Goal: Find specific page/section: Find specific page/section

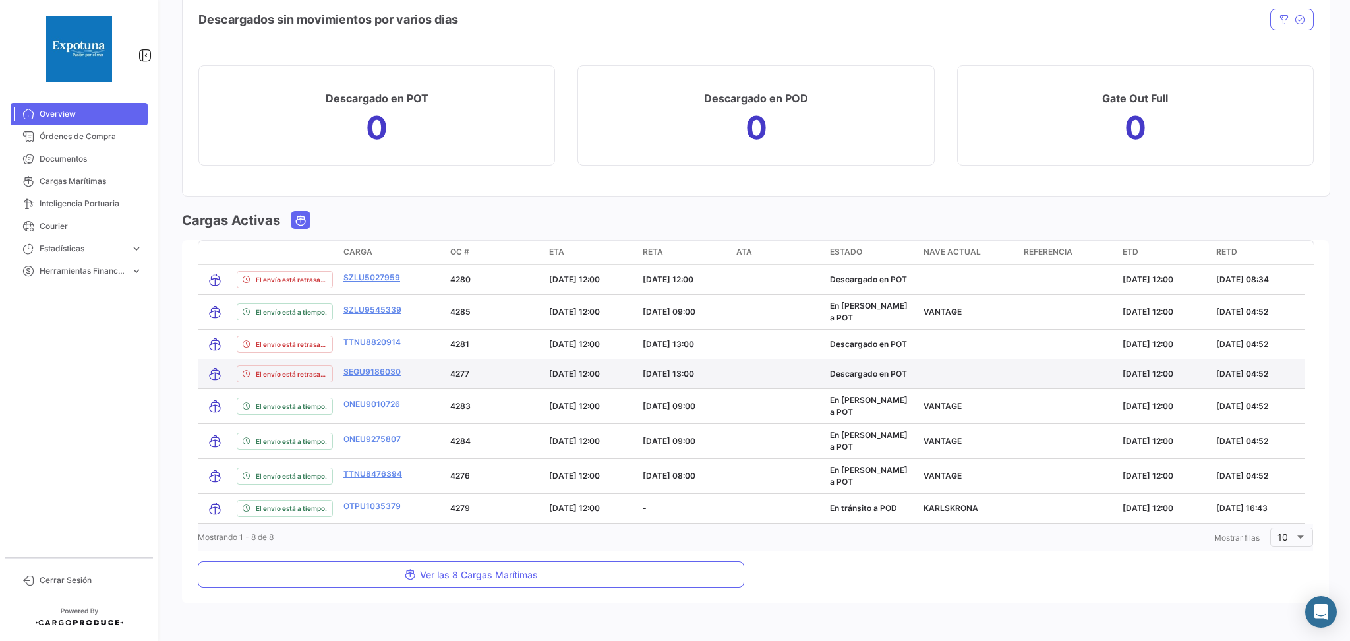
scroll to position [1205, 0]
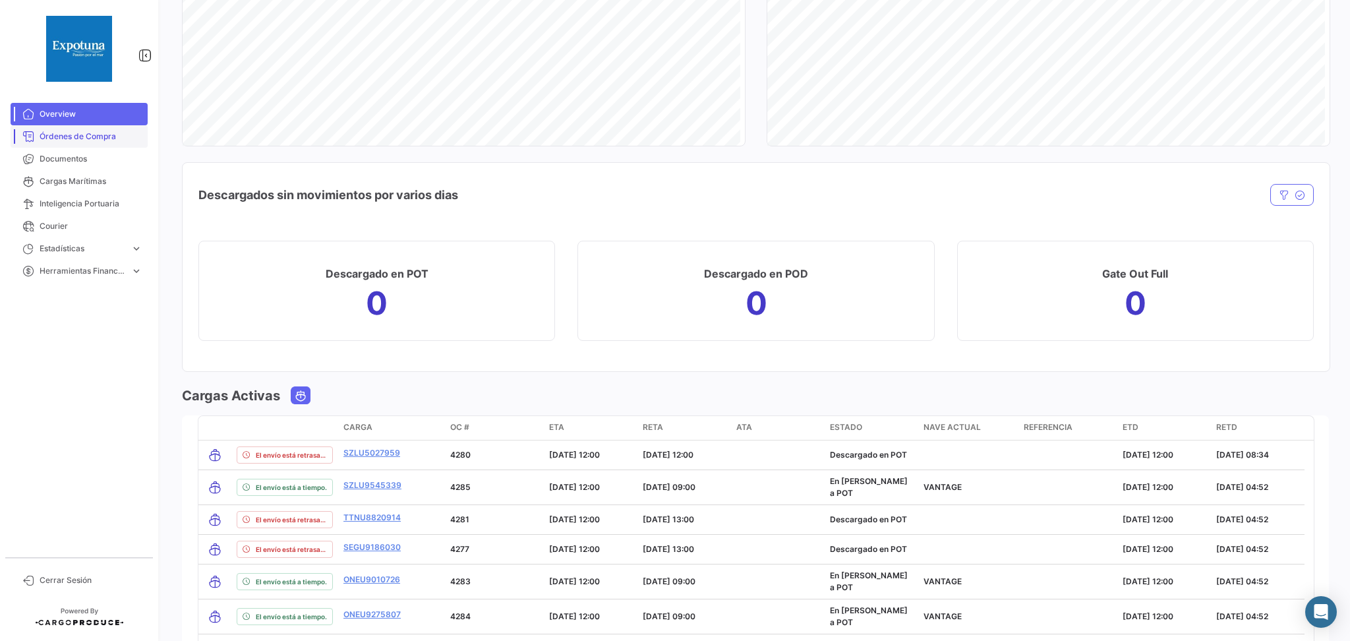
click at [105, 144] on link "Órdenes de Compra" at bounding box center [79, 136] width 137 height 22
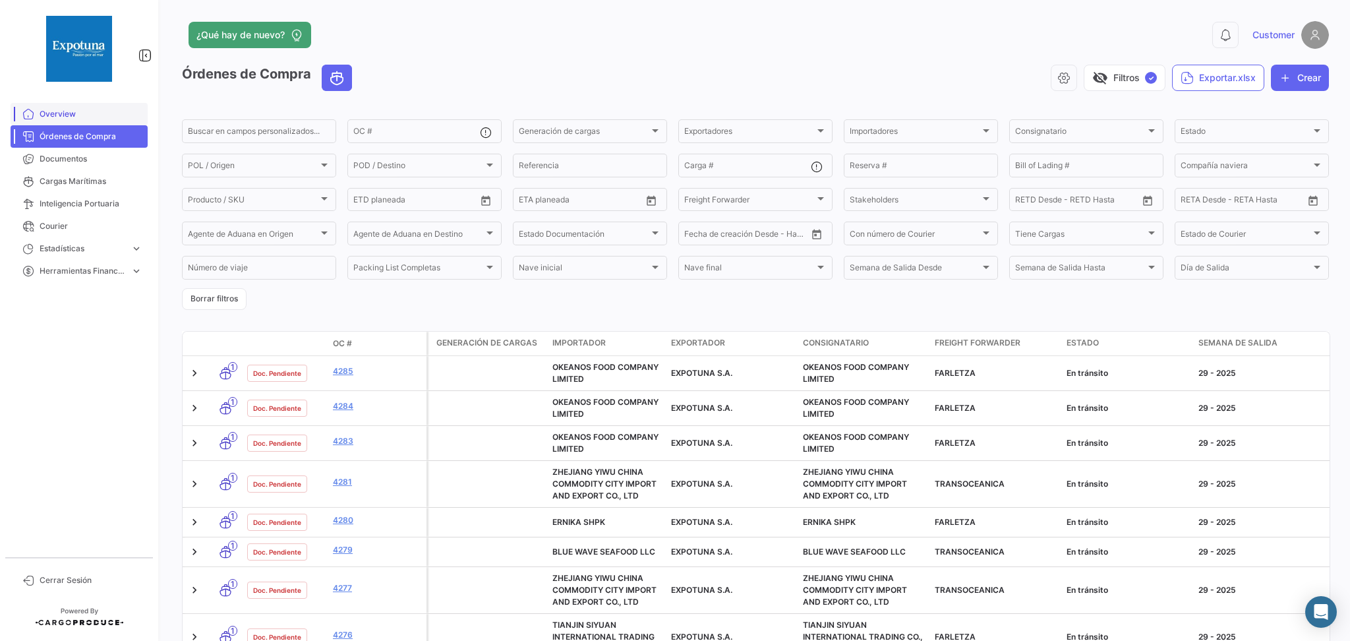
click at [98, 105] on link "Overview" at bounding box center [79, 114] width 137 height 22
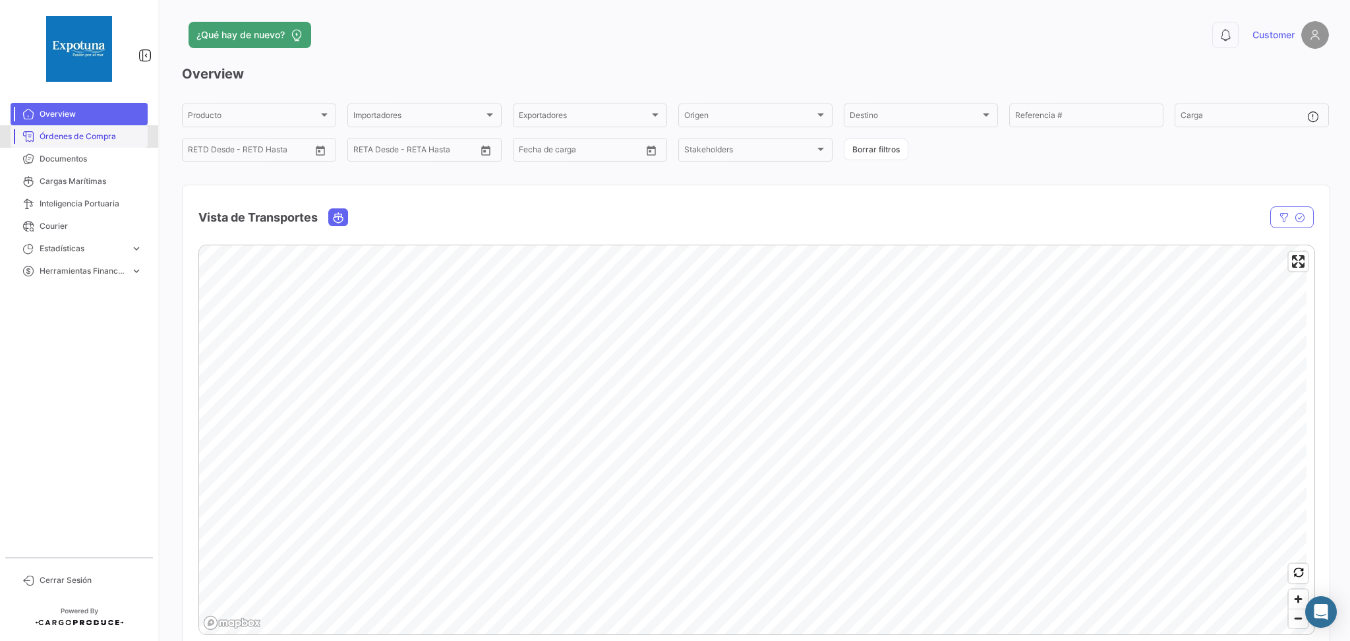
click at [71, 133] on span "Órdenes de Compra" at bounding box center [91, 137] width 103 height 12
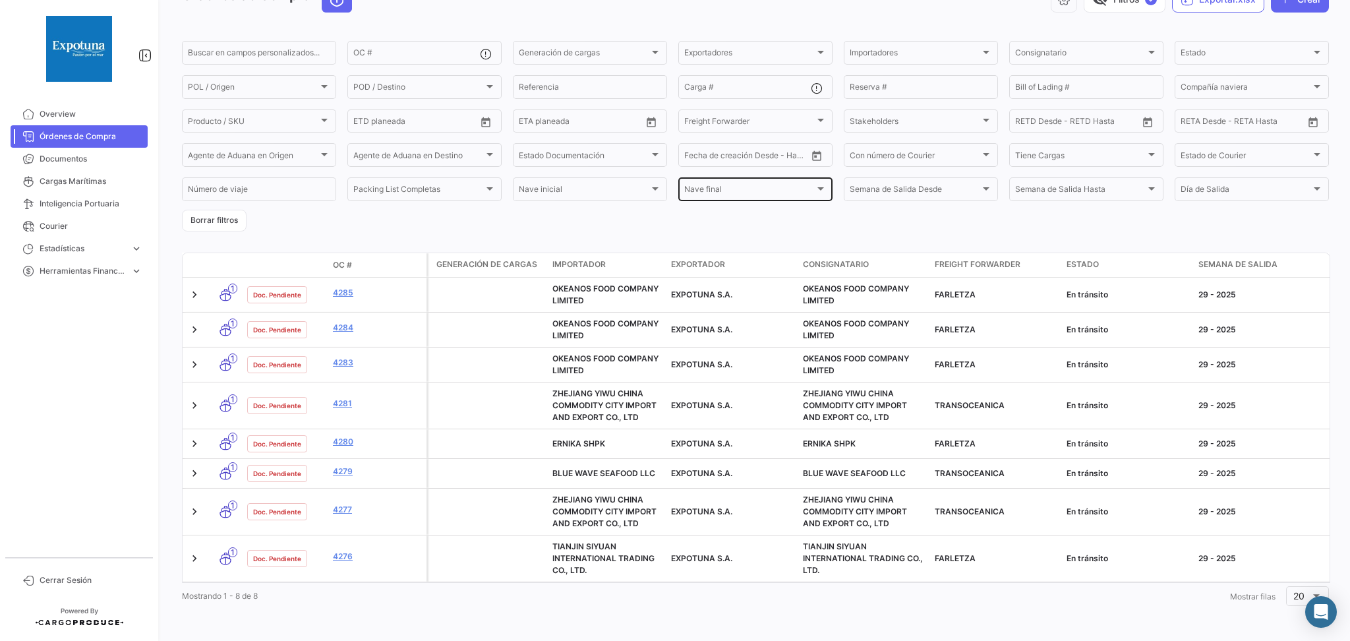
scroll to position [94, 0]
click at [101, 161] on span "Documentos" at bounding box center [91, 159] width 103 height 12
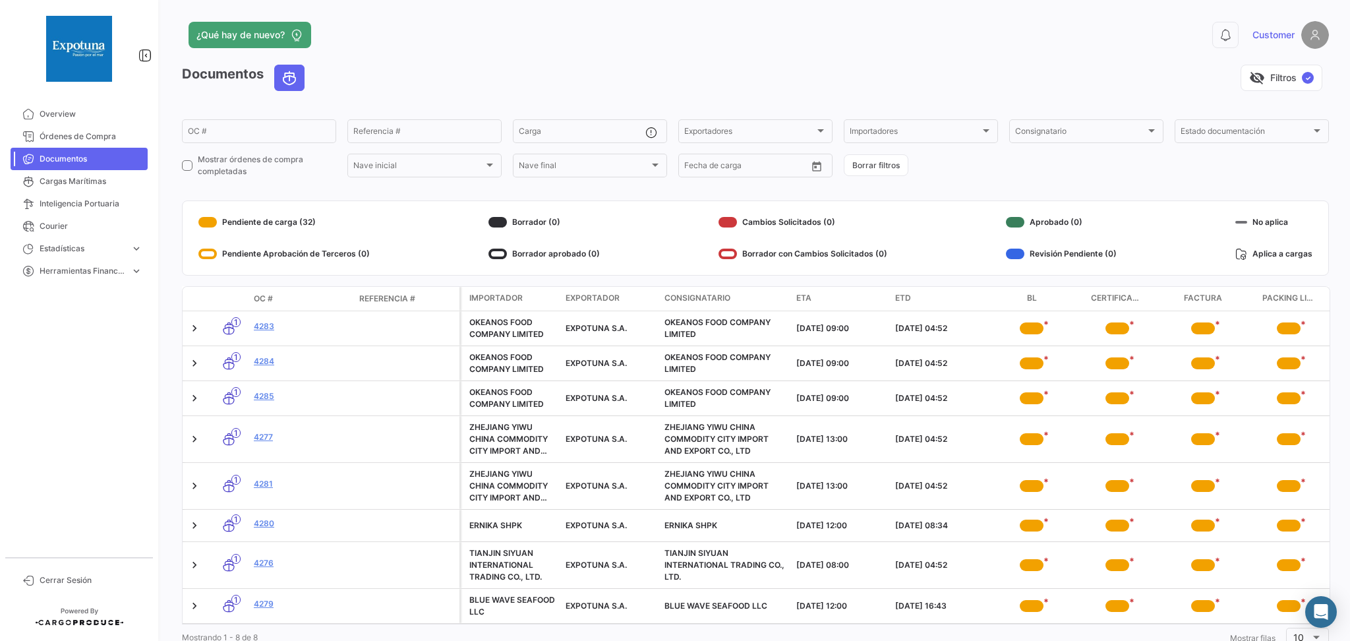
scroll to position [55, 0]
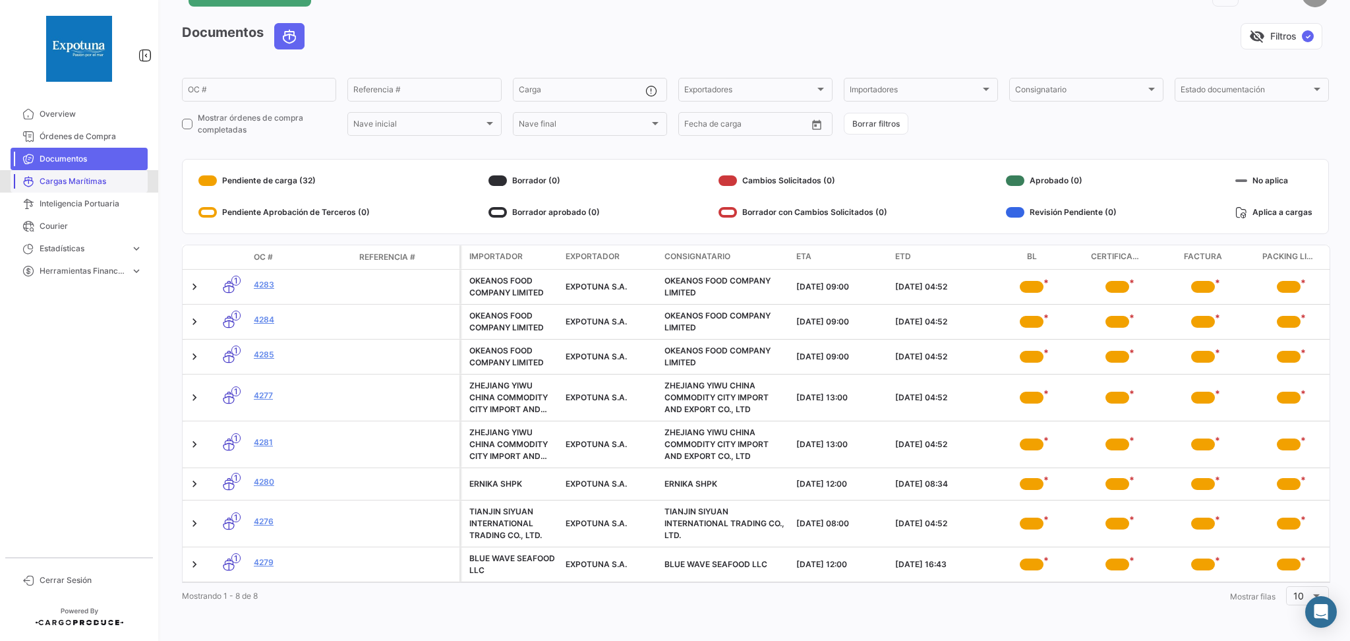
click at [106, 183] on span "Cargas Marítimas" at bounding box center [91, 181] width 103 height 12
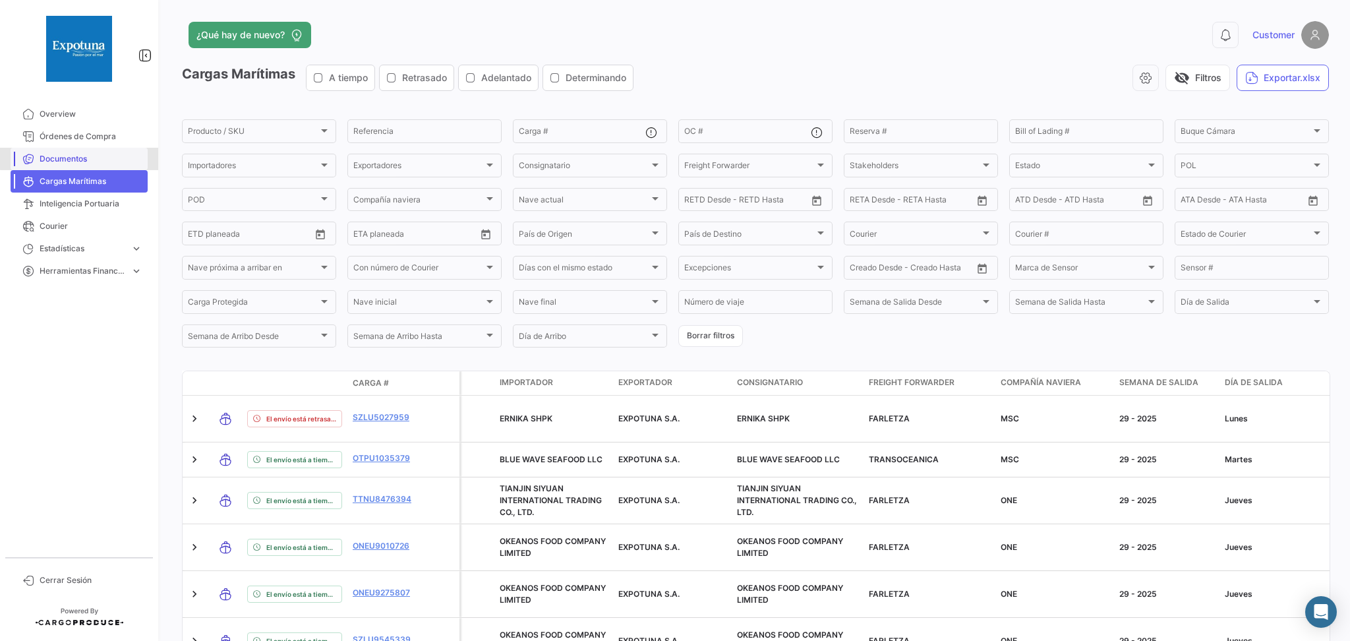
click at [92, 154] on span "Documentos" at bounding box center [91, 159] width 103 height 12
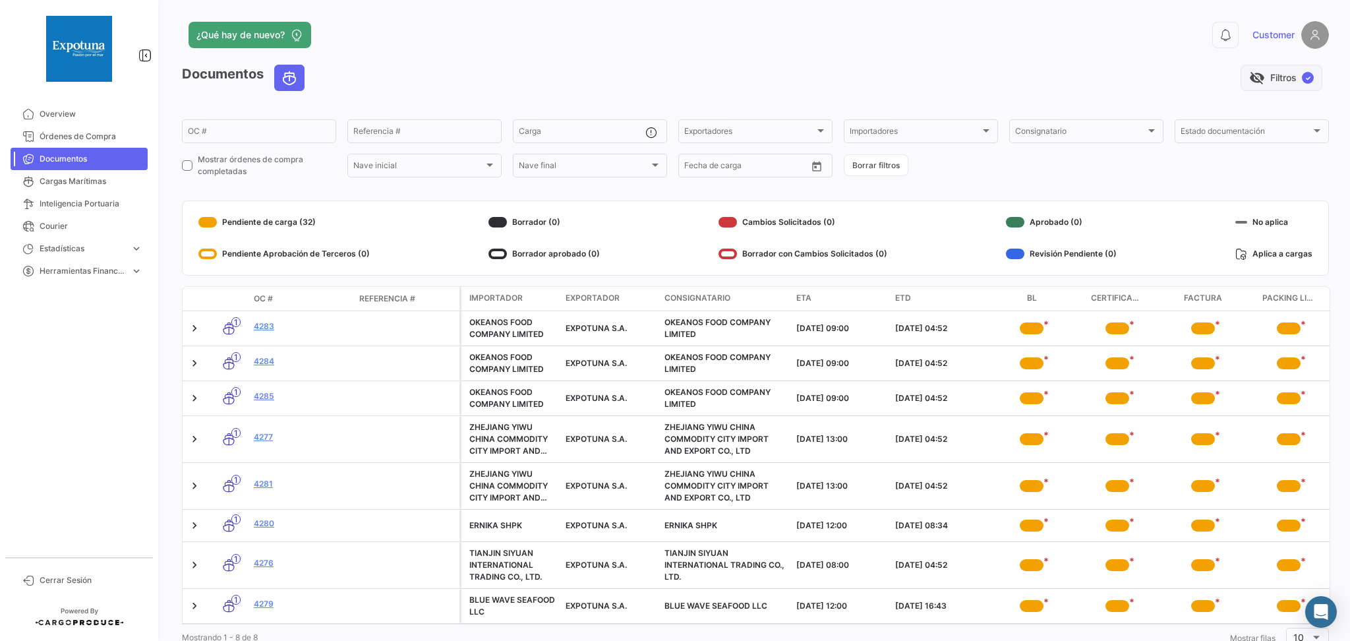
click at [1012, 78] on button "visibility_off Filtros ✓" at bounding box center [1282, 78] width 82 height 26
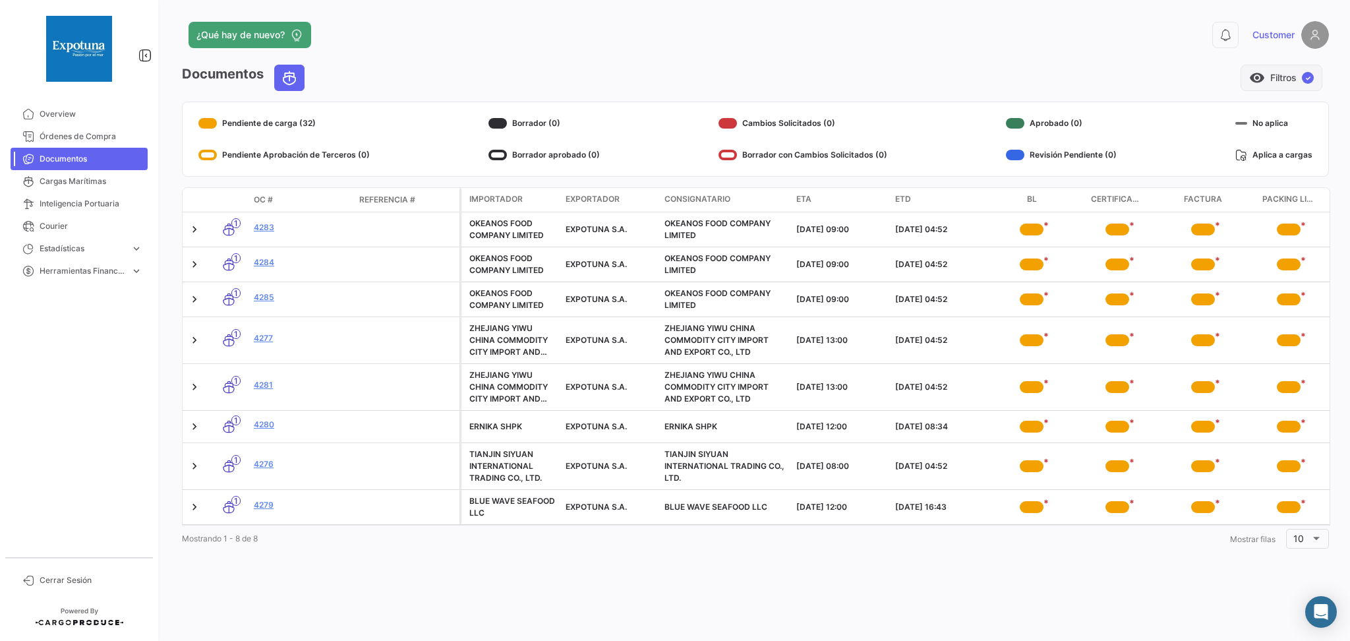
click at [1012, 78] on button "visibility Filtros ✓" at bounding box center [1282, 78] width 82 height 26
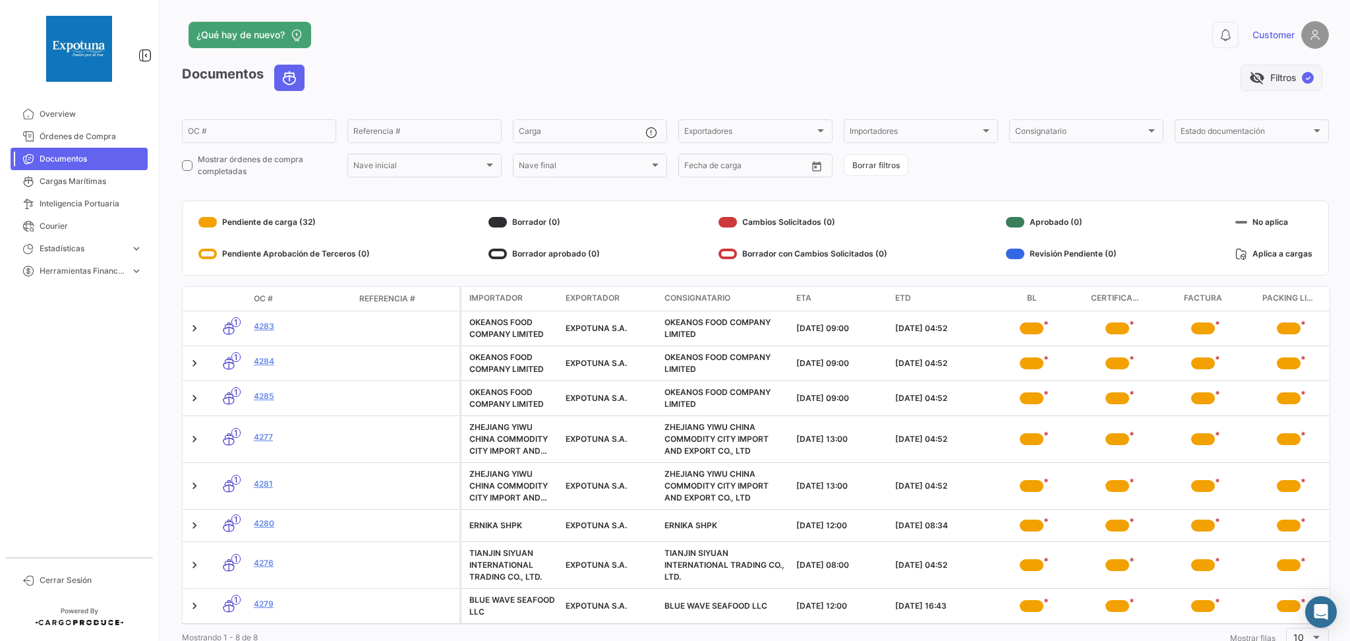
click at [1012, 78] on button "visibility_off Filtros ✓" at bounding box center [1282, 78] width 82 height 26
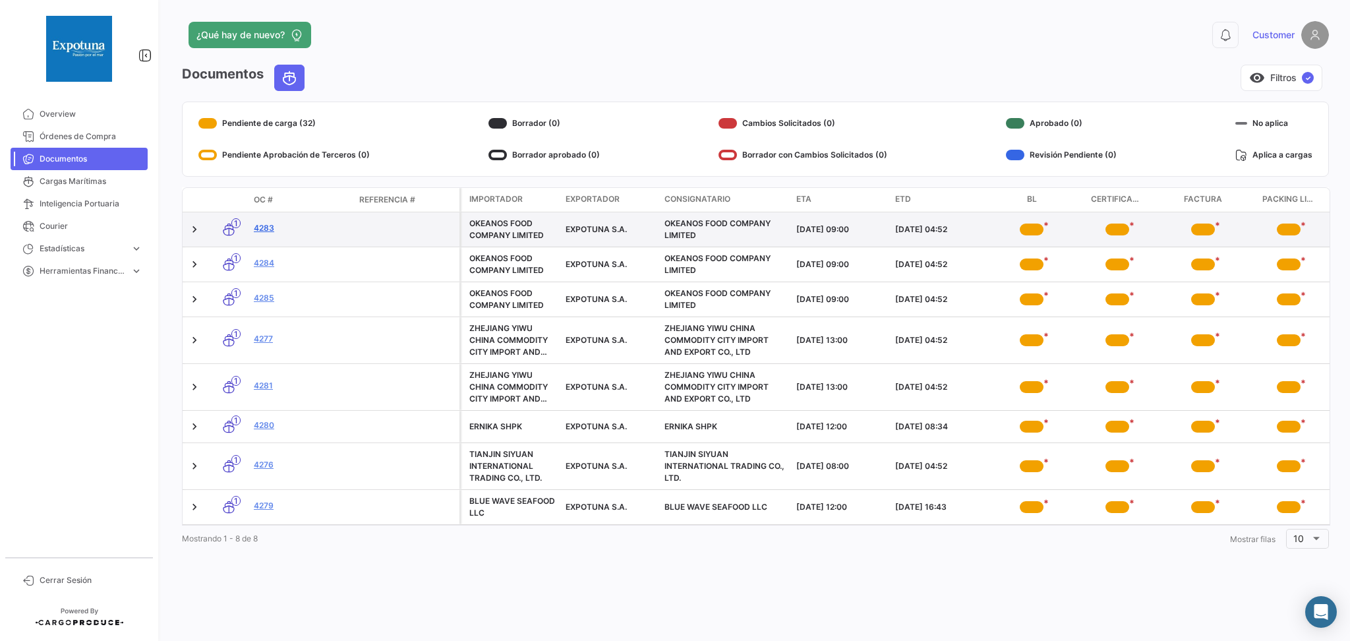
click at [259, 231] on link "4283" at bounding box center [301, 228] width 95 height 12
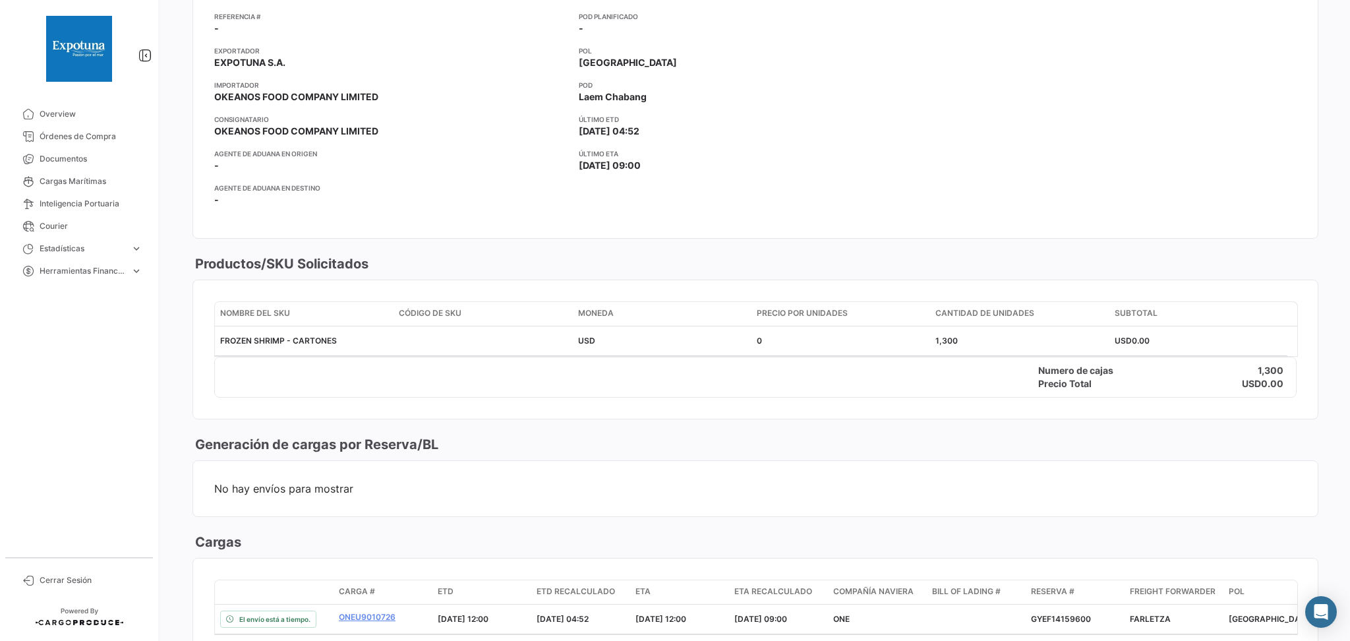
scroll to position [351, 0]
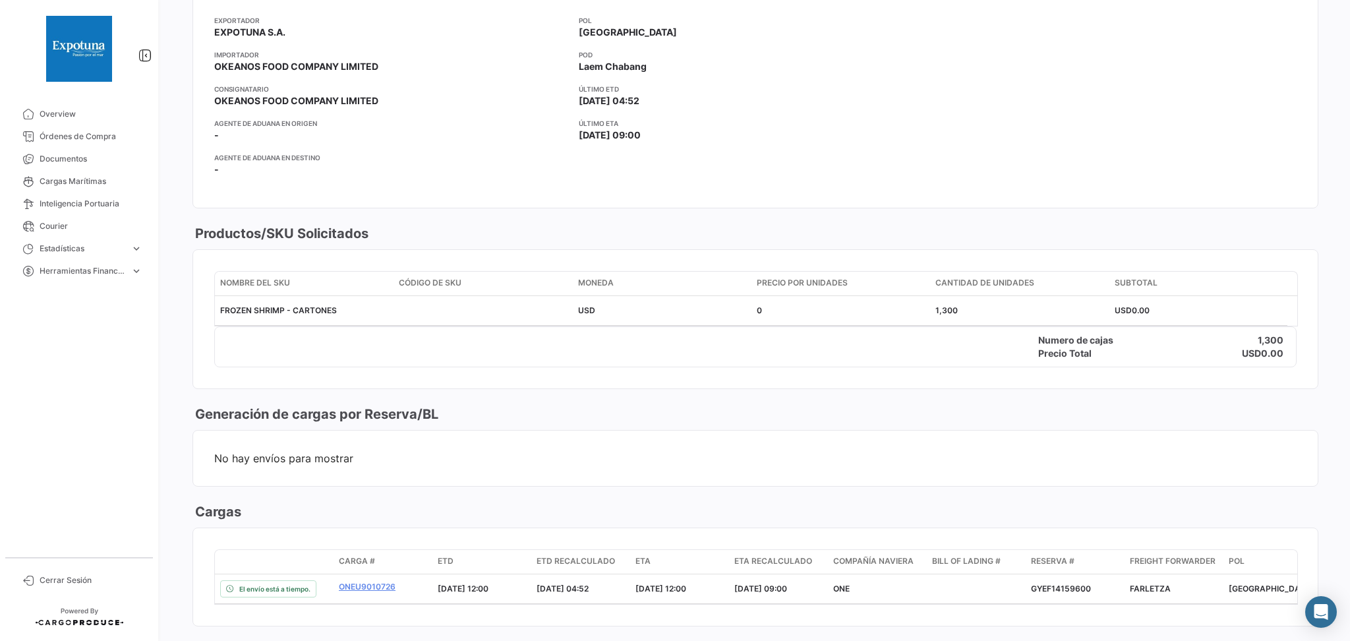
drag, startPoint x: 1245, startPoint y: 335, endPoint x: 1210, endPoint y: 372, distance: 51.8
click at [1012, 357] on div "Numero [PERSON_NAME] 1,300 Precio Total USD 0.00" at bounding box center [755, 347] width 1081 height 26
click at [1012, 375] on mat-card-content "Nombre del SKU Código de SKU Moneda Precio por Unidades Cantidad de Unidades Su…" at bounding box center [755, 319] width 1125 height 138
drag, startPoint x: 1029, startPoint y: 340, endPoint x: 1347, endPoint y: 369, distance: 319.1
click at [1012, 369] on div "¿Qué hay de nuevo? 0 Customer OC 4283 Volver al listado de Órdenes de Compra Po…" at bounding box center [755, 320] width 1189 height 641
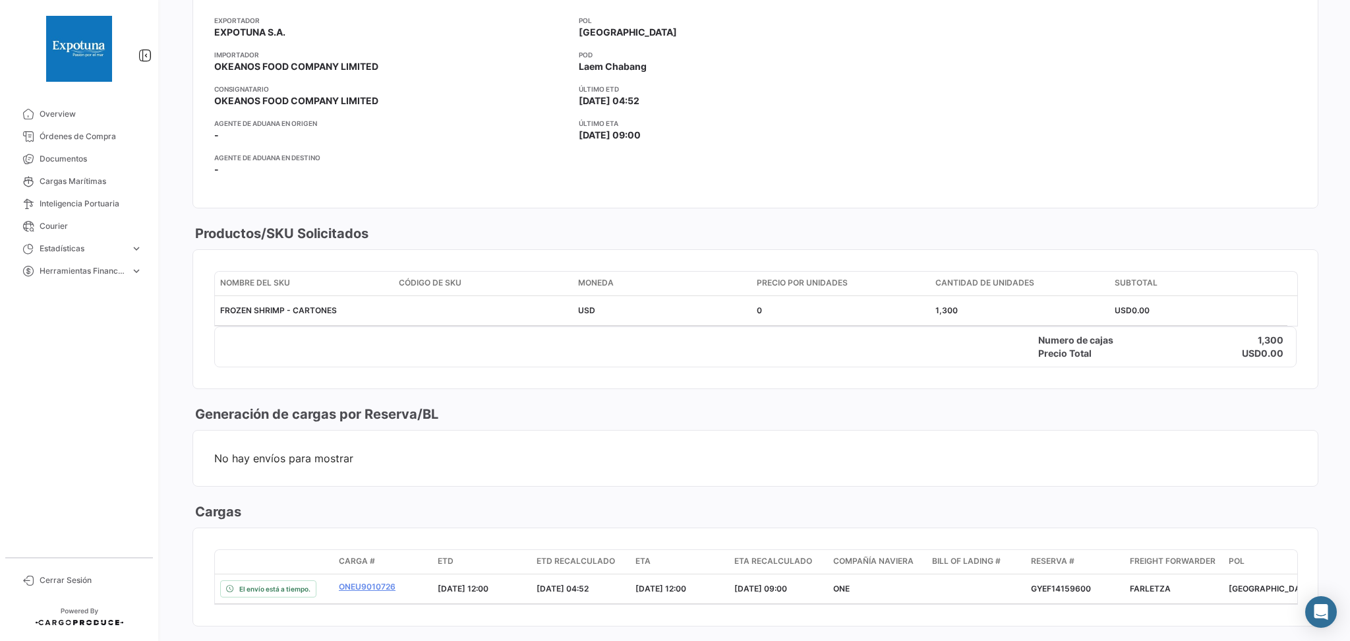
click at [1012, 389] on mat-card "Nombre del SKU Código de SKU Moneda Precio por Unidades Cantidad de Unidades Su…" at bounding box center [755, 319] width 1126 height 140
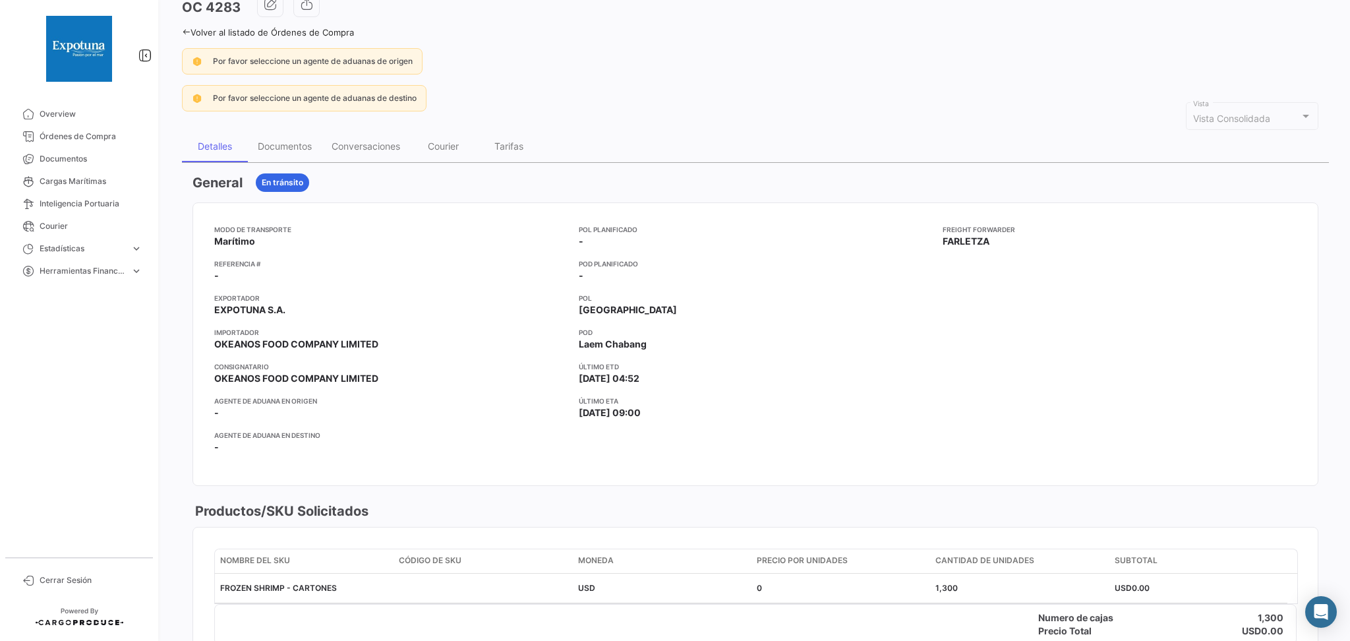
scroll to position [0, 0]
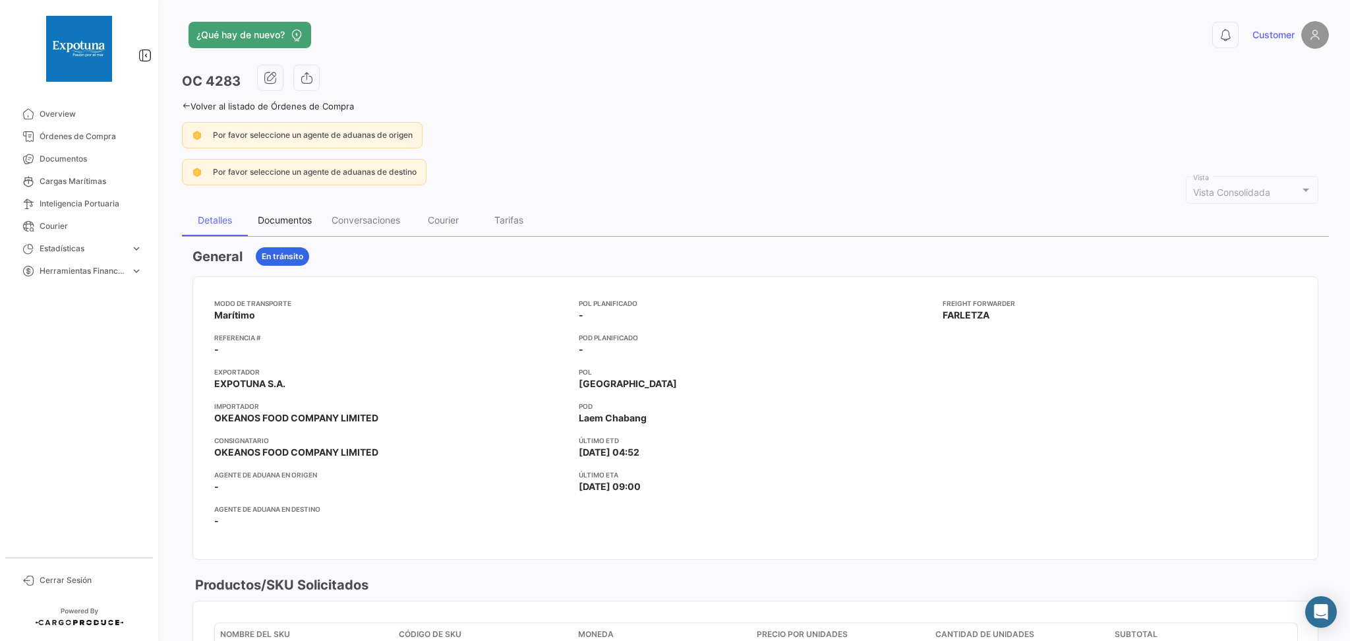
click at [294, 225] on div "Documentos" at bounding box center [285, 219] width 54 height 11
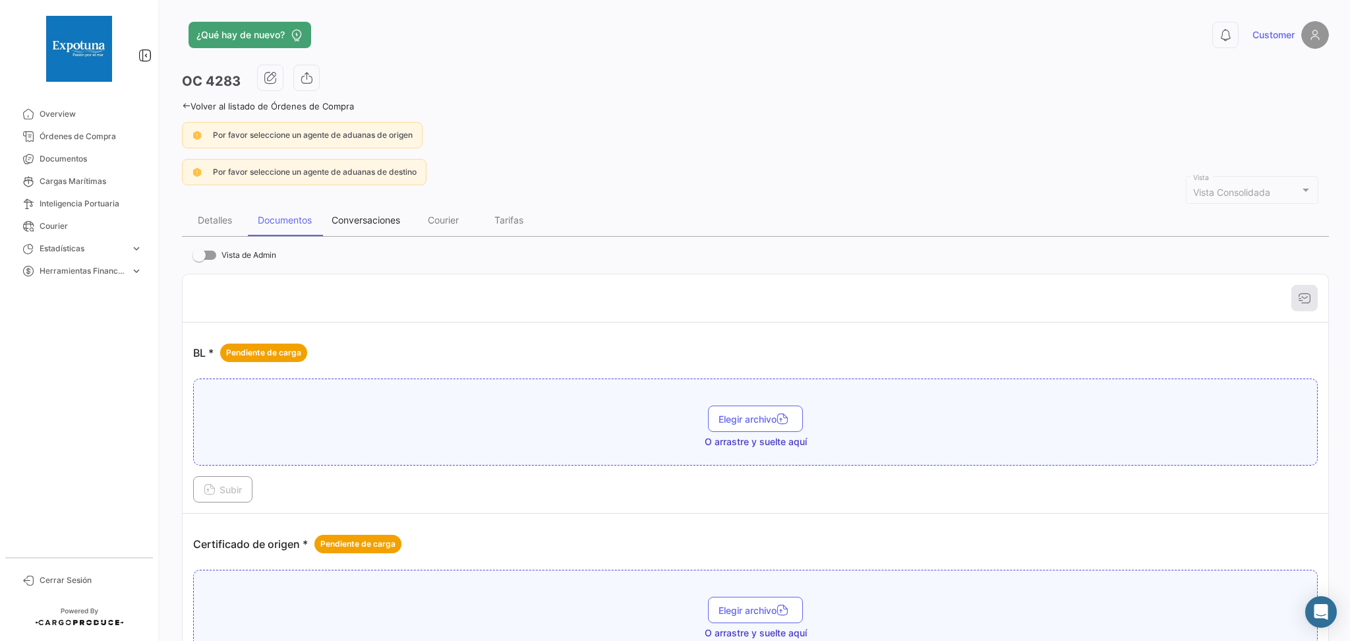
click at [349, 224] on div "Conversaciones" at bounding box center [366, 219] width 69 height 11
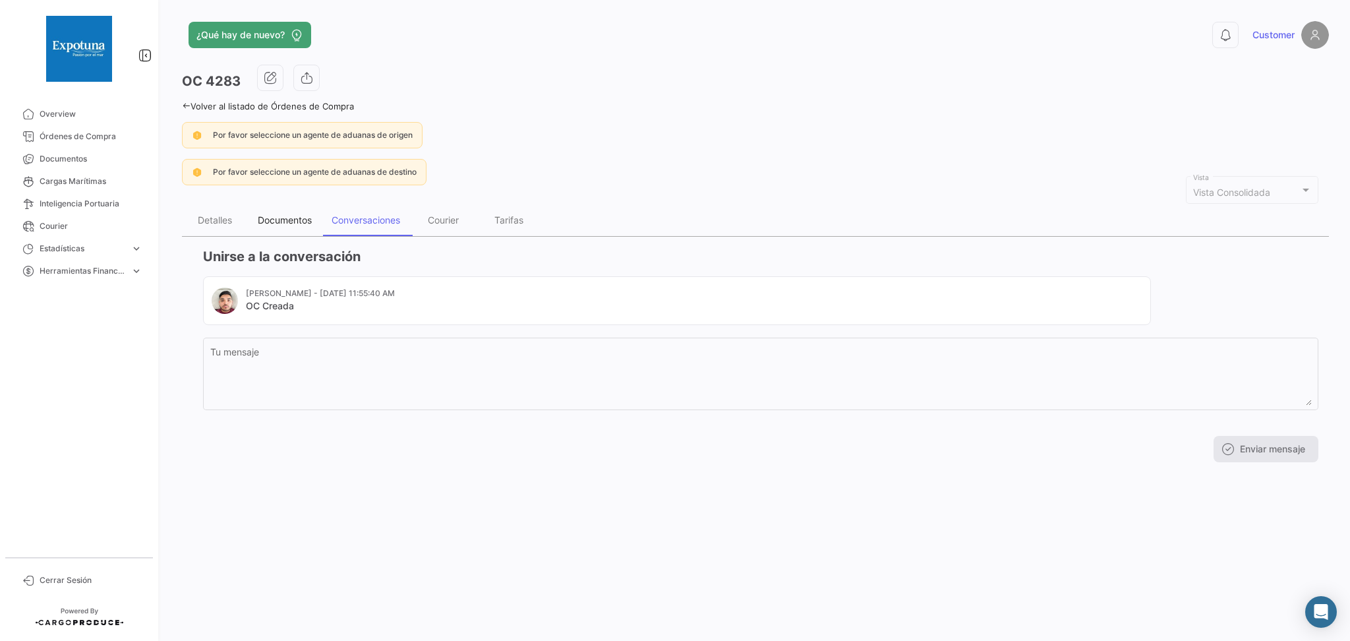
click at [295, 225] on div "Documentos" at bounding box center [285, 219] width 54 height 11
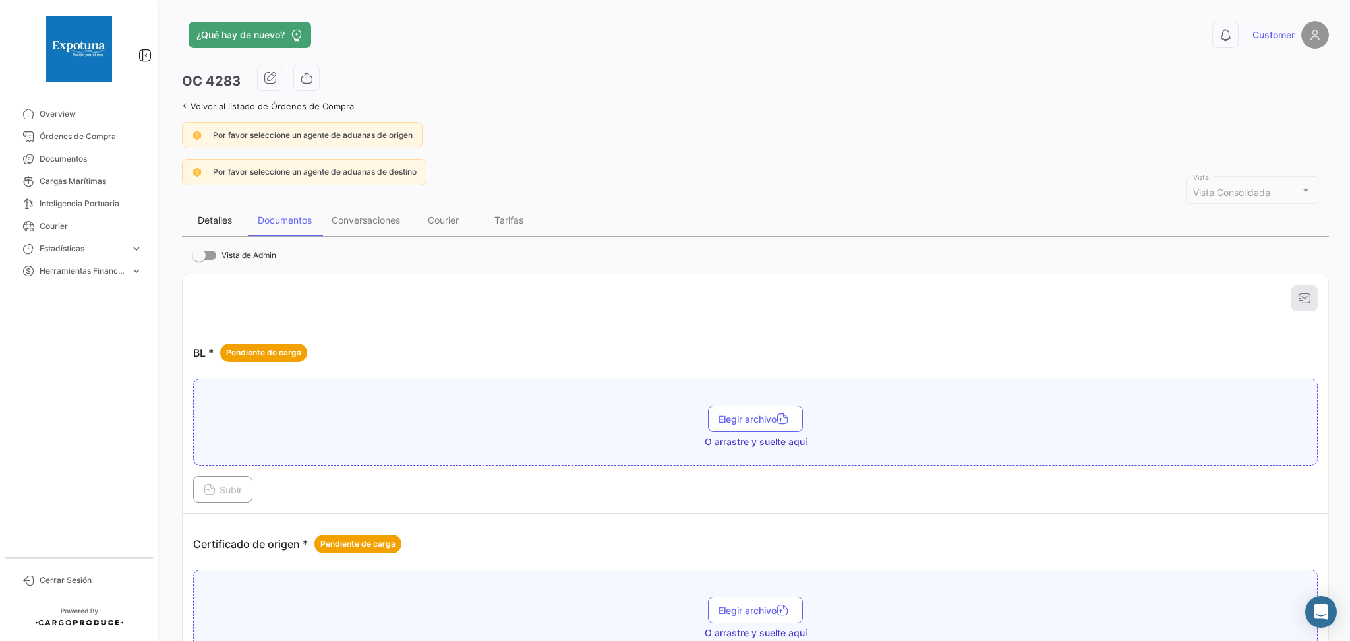
click at [239, 225] on div "Detalles" at bounding box center [215, 220] width 66 height 32
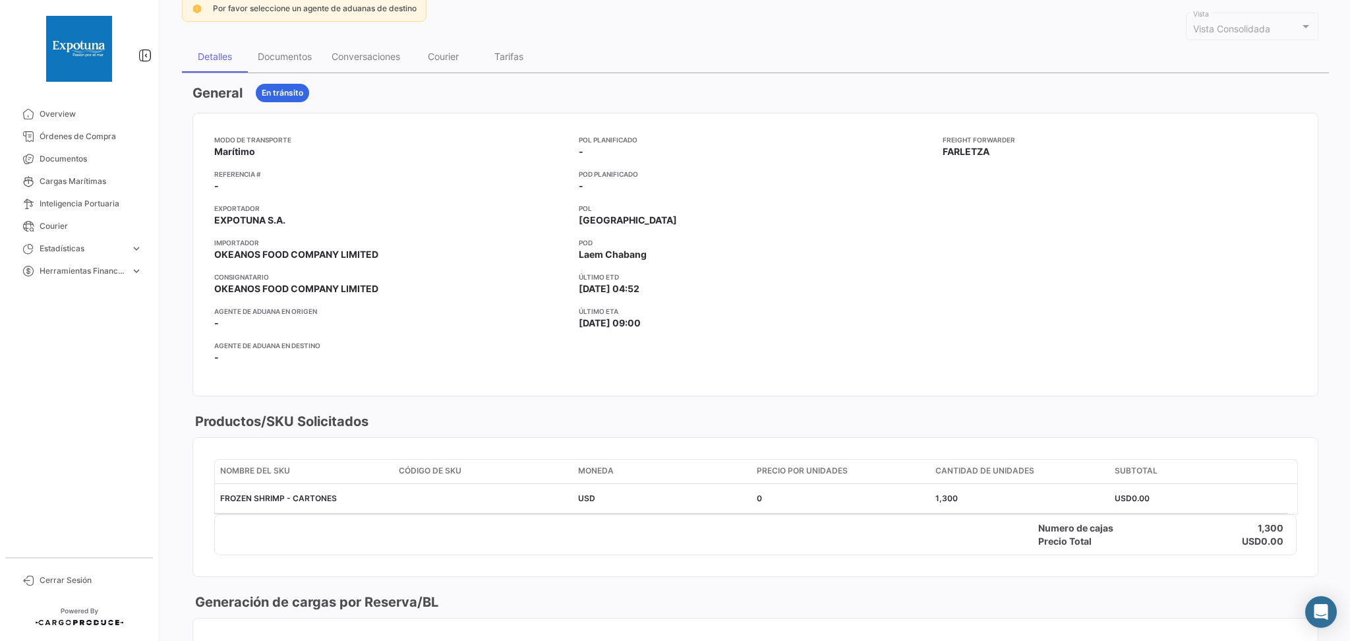
scroll to position [88, 0]
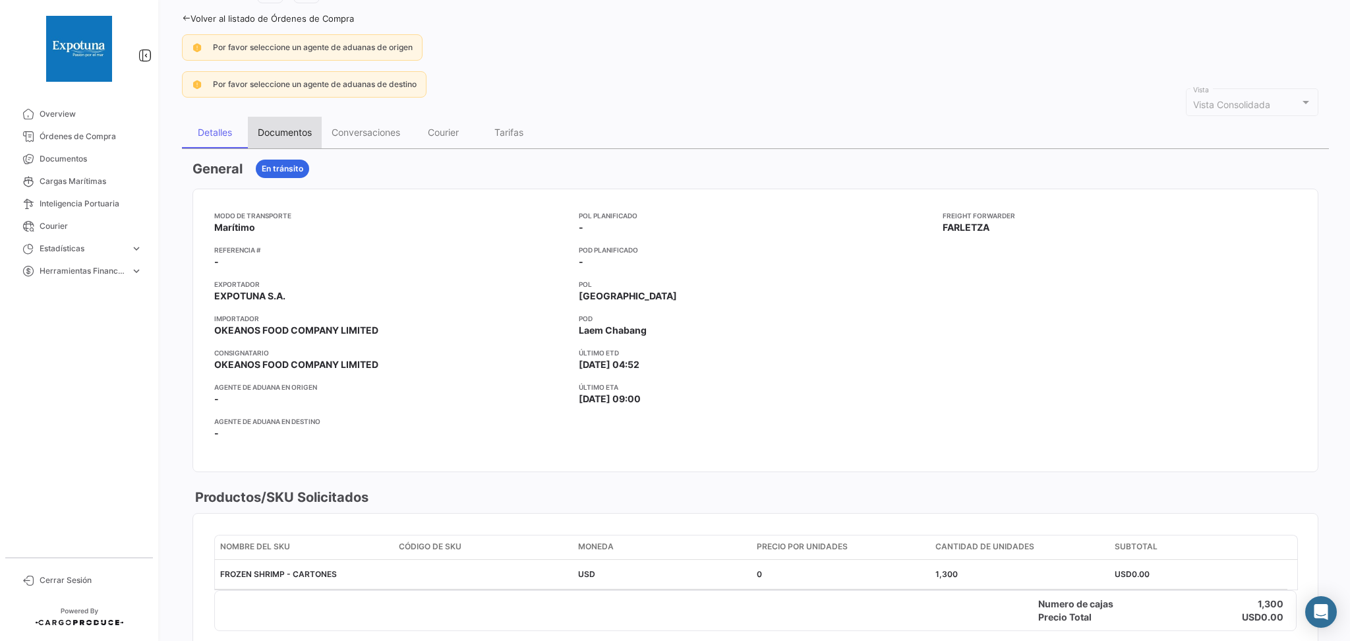
click at [299, 140] on div "Documentos" at bounding box center [285, 133] width 74 height 32
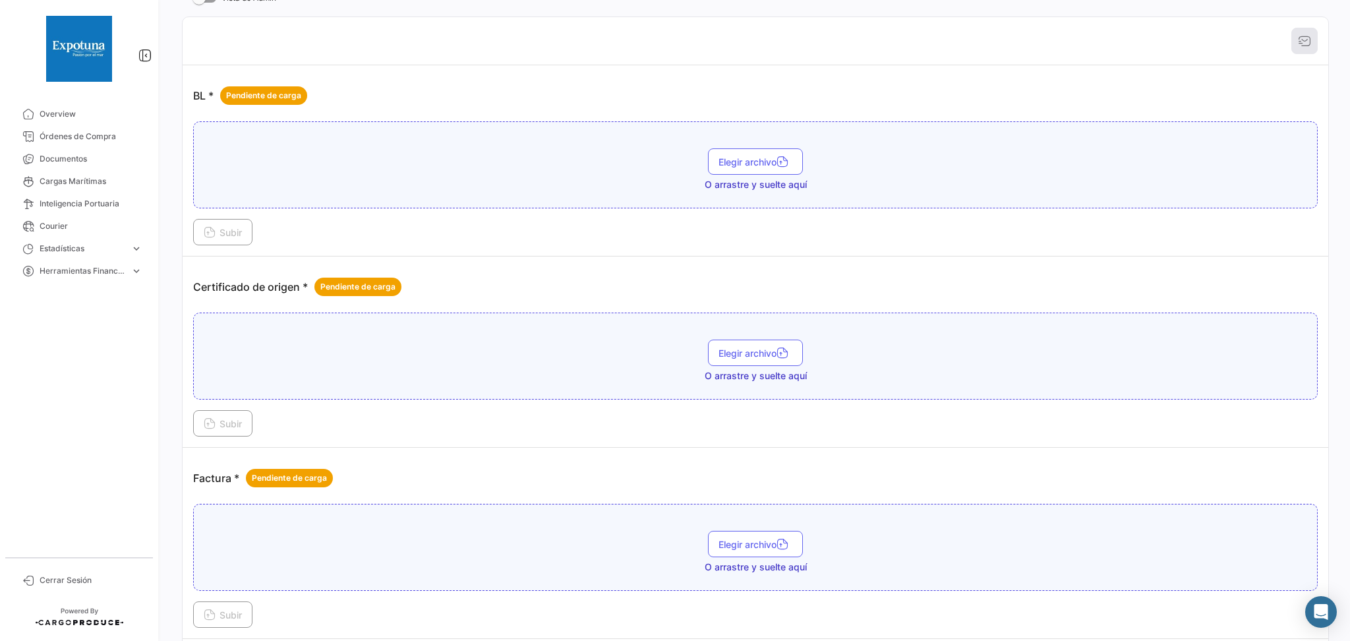
scroll to position [0, 0]
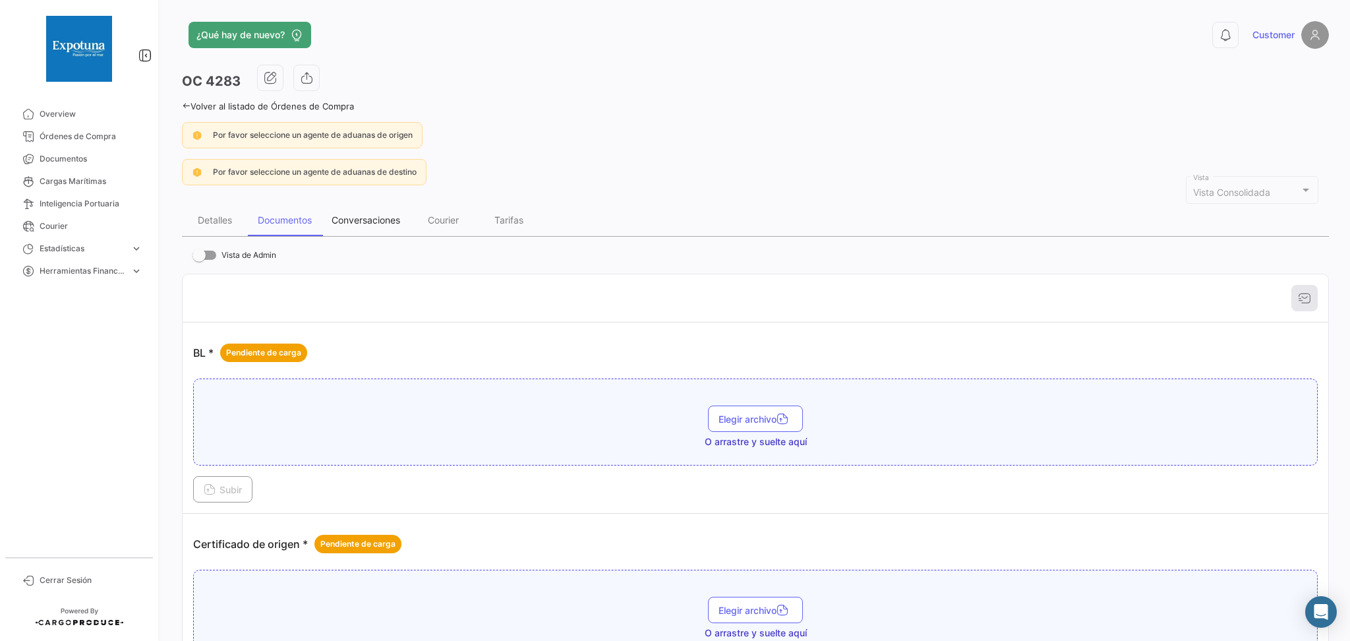
click at [372, 223] on div "Conversaciones" at bounding box center [366, 219] width 69 height 11
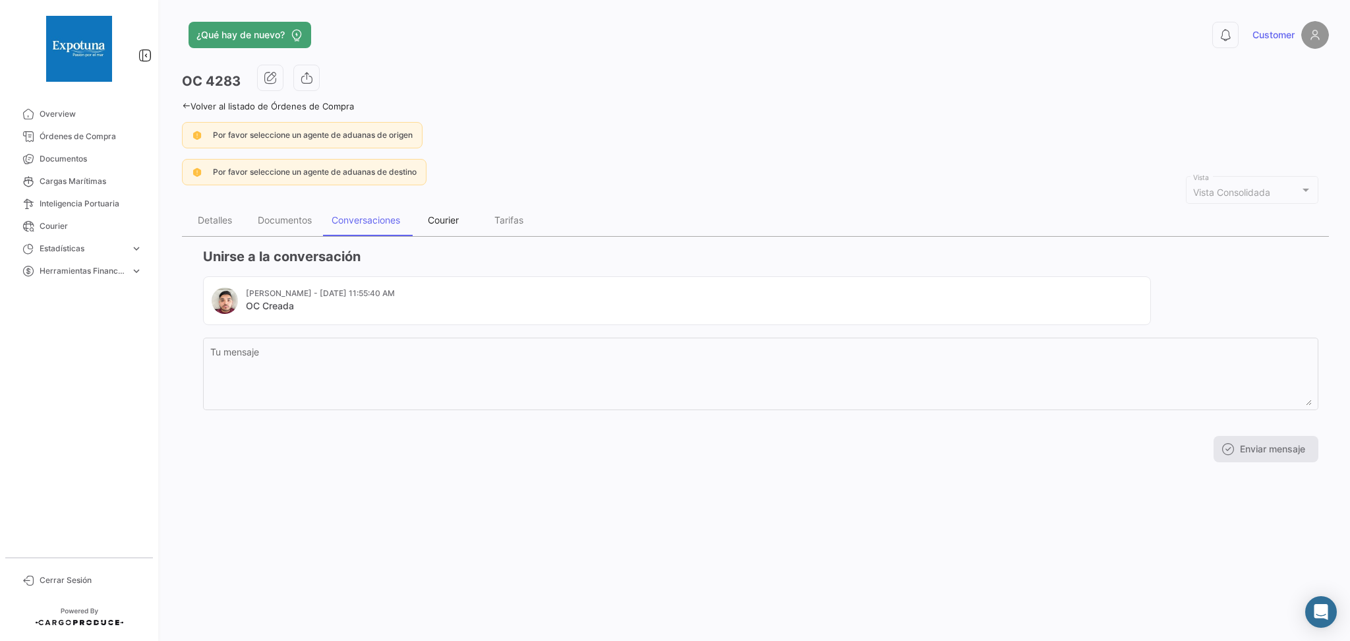
click at [429, 221] on div "Courier" at bounding box center [443, 219] width 31 height 11
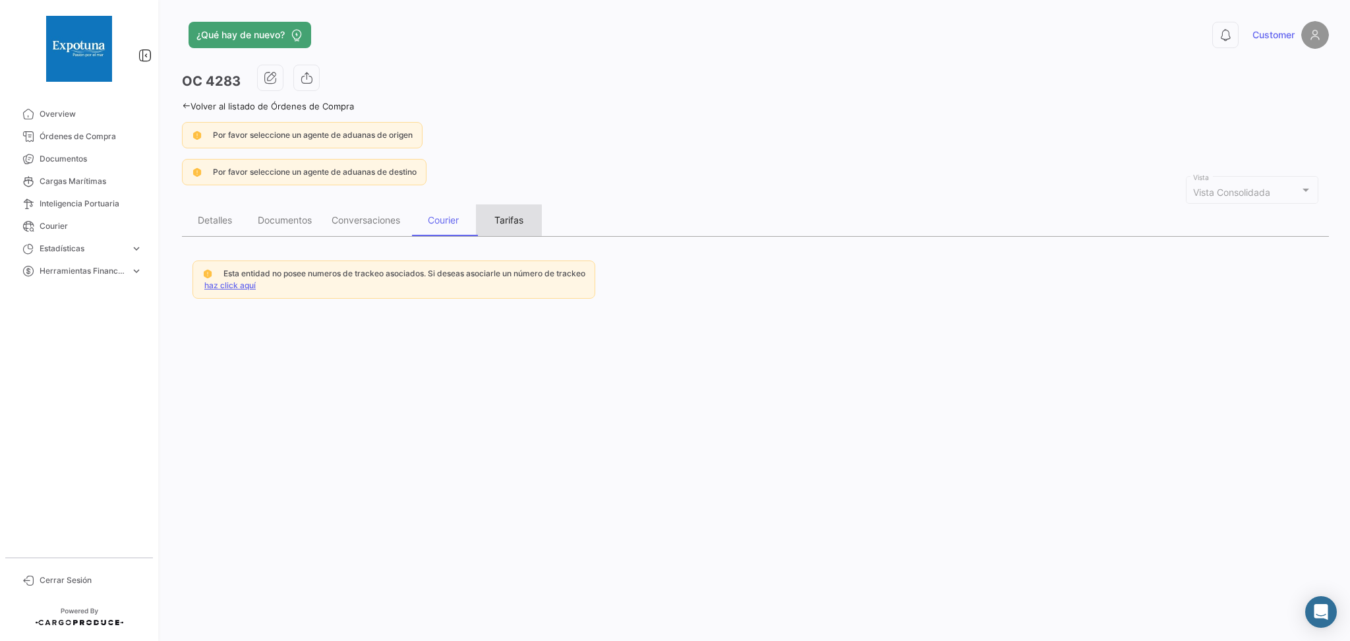
click at [486, 221] on div "Tarifas" at bounding box center [509, 220] width 66 height 32
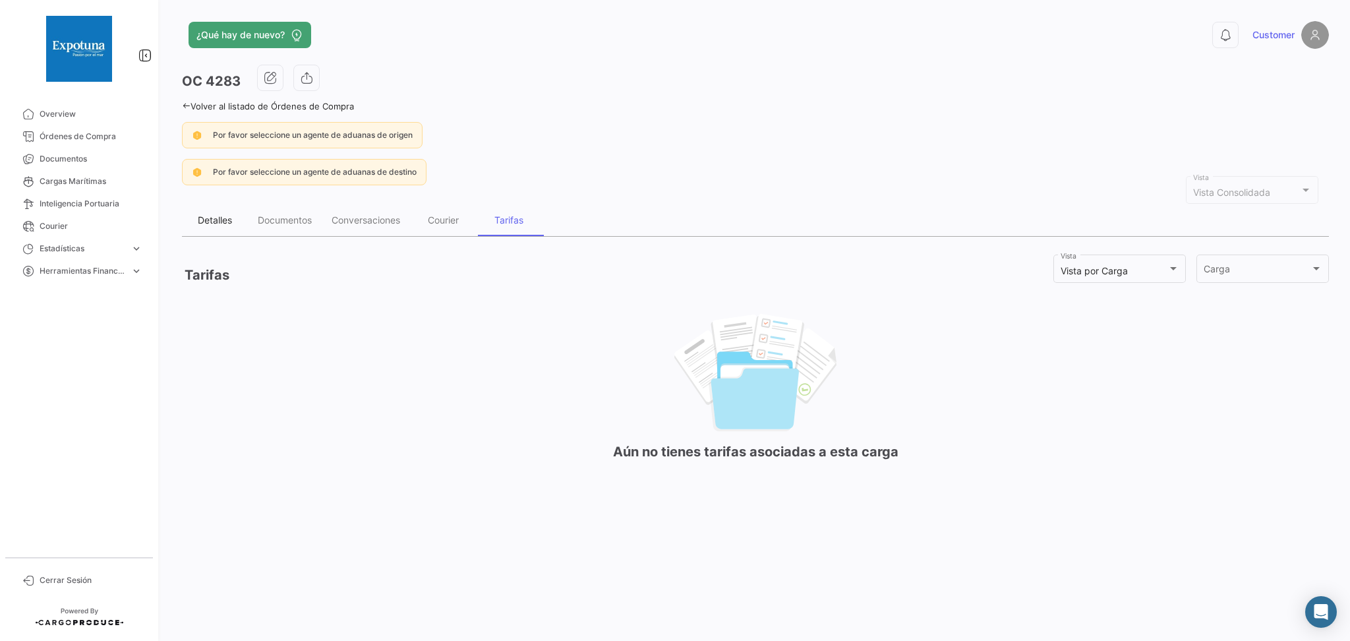
click at [220, 218] on div "Detalles" at bounding box center [215, 219] width 34 height 11
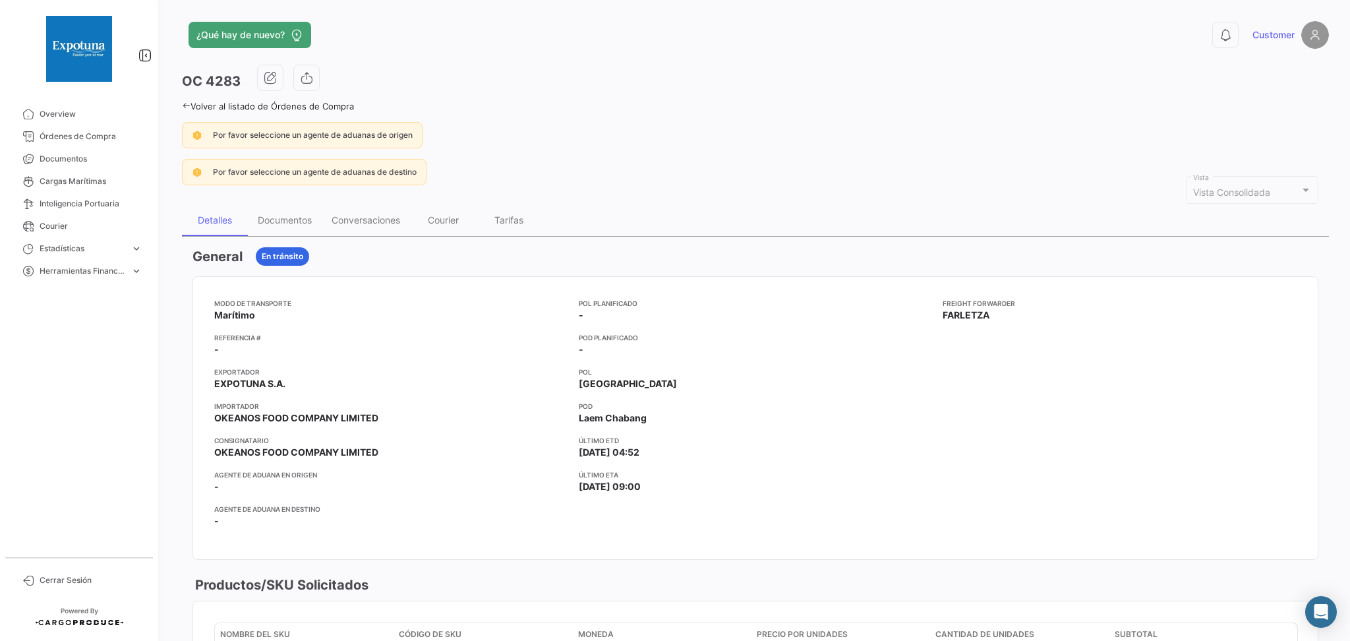
click at [207, 111] on div "OC 4283 Volver al listado de Órdenes de Compra Por favor seleccione un agente d…" at bounding box center [755, 629] width 1147 height 1129
click at [212, 109] on link "Volver al listado de Órdenes de Compra" at bounding box center [268, 106] width 172 height 11
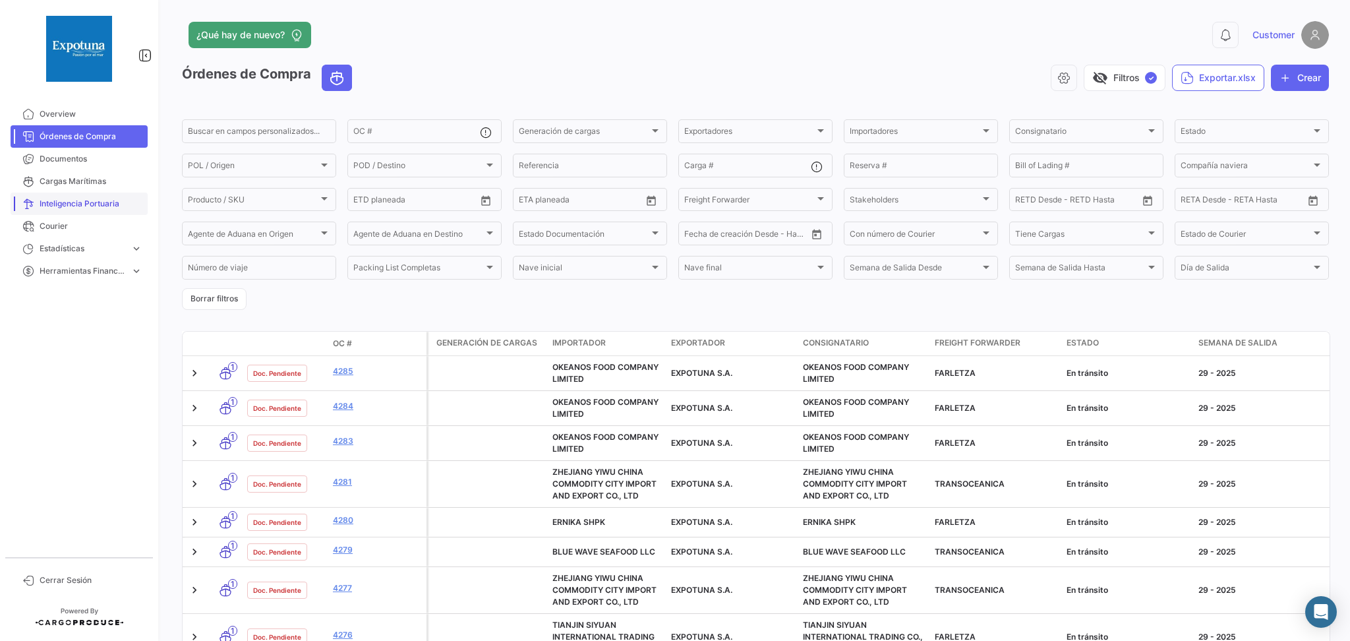
drag, startPoint x: 94, startPoint y: 190, endPoint x: 94, endPoint y: 198, distance: 7.9
click at [94, 190] on link "Cargas Marítimas" at bounding box center [79, 181] width 137 height 22
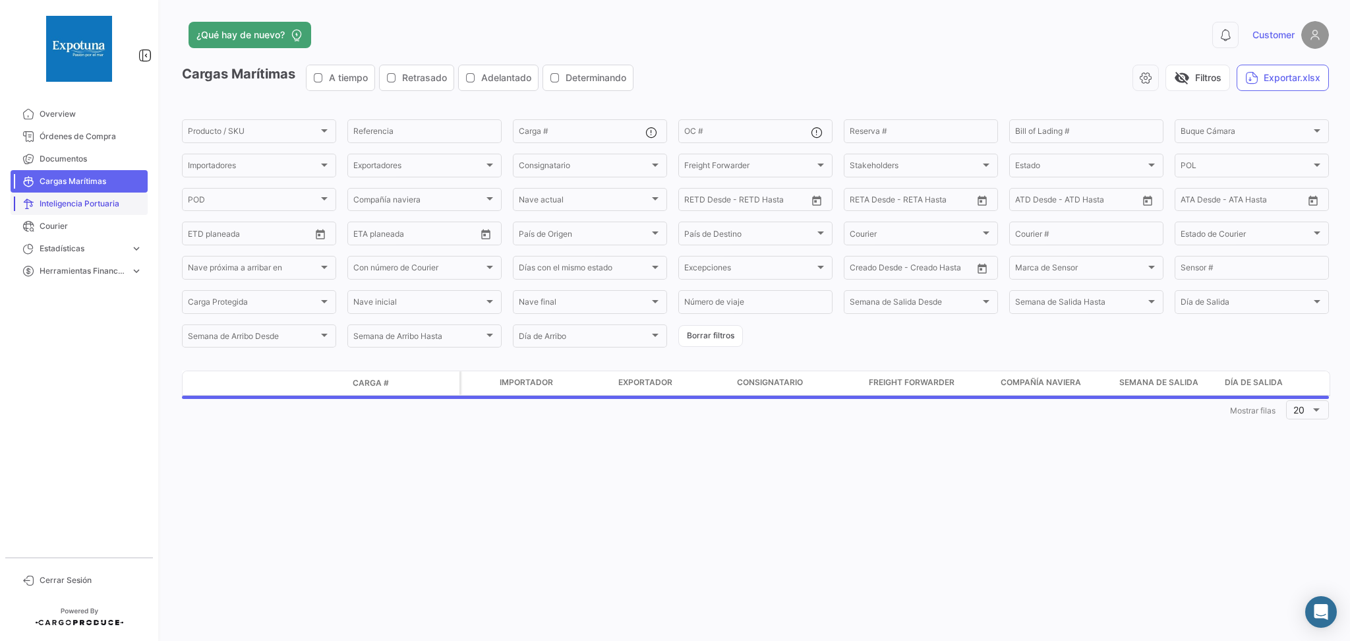
click at [94, 202] on span "Inteligencia Portuaria" at bounding box center [91, 204] width 103 height 12
